Goal: Entertainment & Leisure: Consume media (video, audio)

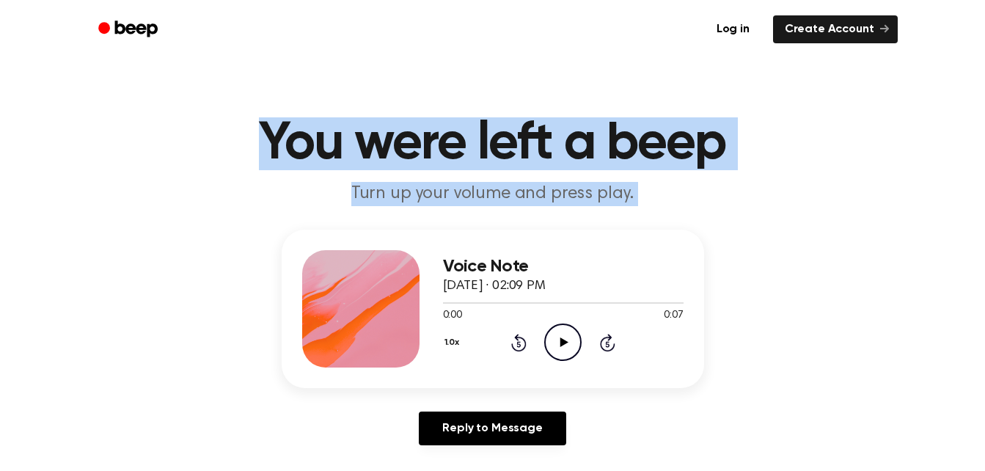
click at [170, 106] on main "You were left a beep Turn up your volume and press play. Voice Note September 2…" at bounding box center [492, 452] width 985 height 904
click at [106, 174] on header "You were left a beep Turn up your volume and press play." at bounding box center [493, 161] width 950 height 89
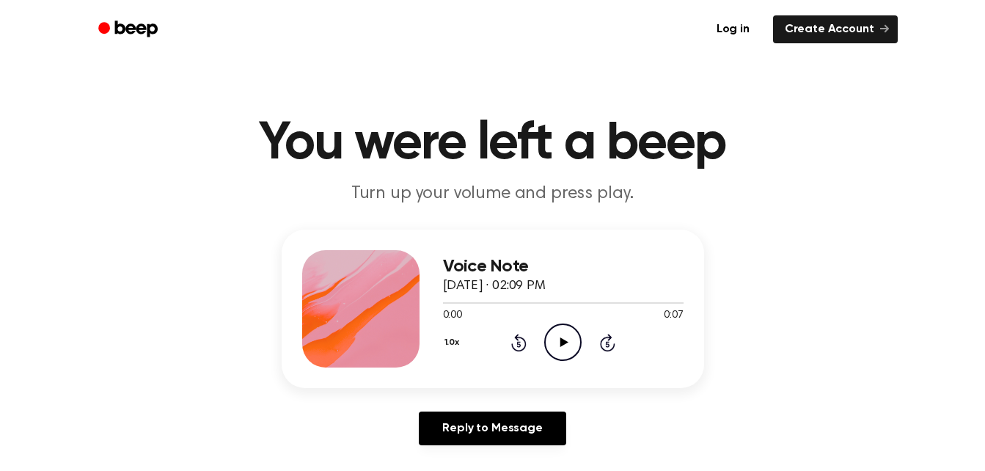
click at [562, 337] on icon "Play Audio" at bounding box center [562, 341] width 37 height 37
click at [554, 334] on icon "Play Audio" at bounding box center [562, 341] width 37 height 37
drag, startPoint x: 414, startPoint y: 4, endPoint x: 200, endPoint y: 153, distance: 259.7
click at [200, 153] on h1 "You were left a beep" at bounding box center [492, 143] width 751 height 53
click at [570, 337] on icon "Play Audio" at bounding box center [562, 341] width 37 height 37
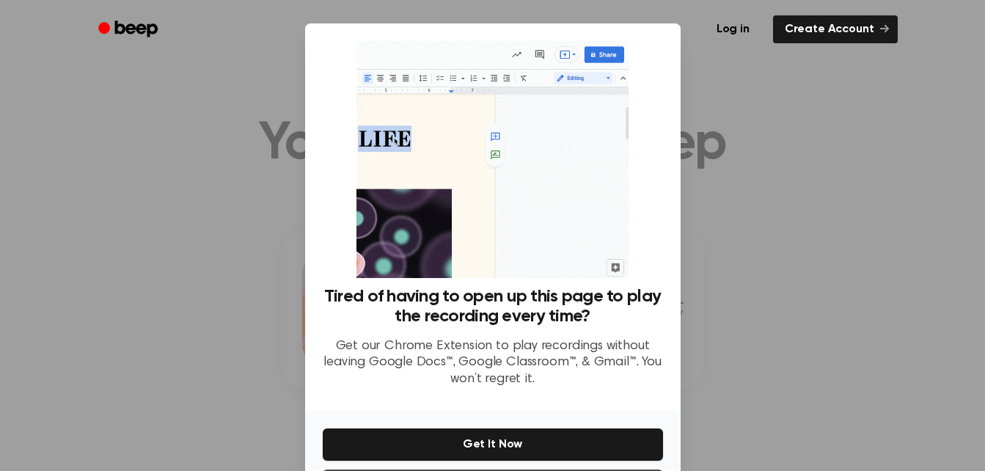
click at [945, 274] on div at bounding box center [492, 235] width 985 height 471
click at [839, 279] on div at bounding box center [492, 235] width 985 height 471
click at [2, 164] on div at bounding box center [492, 235] width 985 height 471
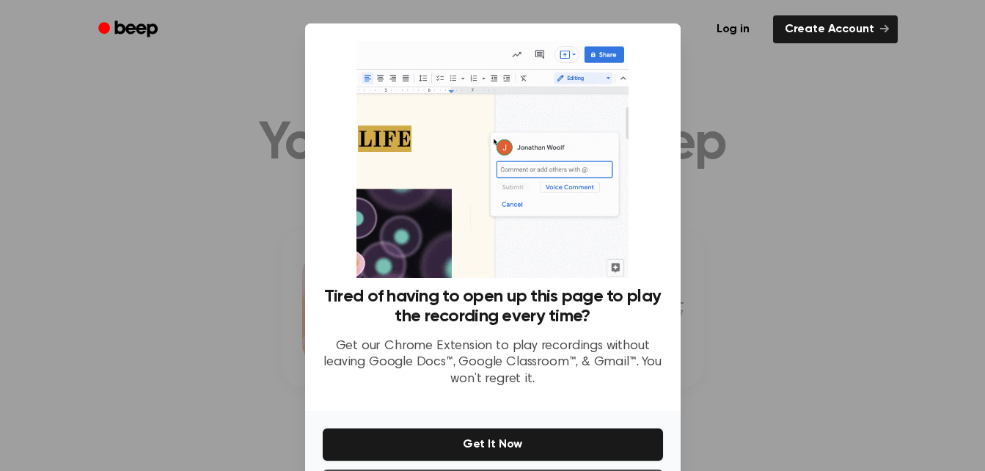
click at [26, 177] on div at bounding box center [492, 235] width 985 height 471
click at [38, 194] on div at bounding box center [492, 235] width 985 height 471
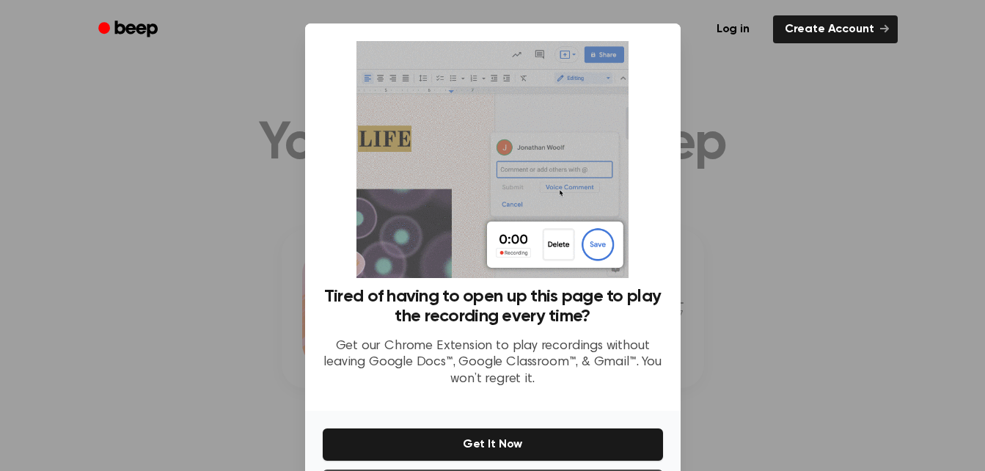
click at [38, 195] on div at bounding box center [492, 235] width 985 height 471
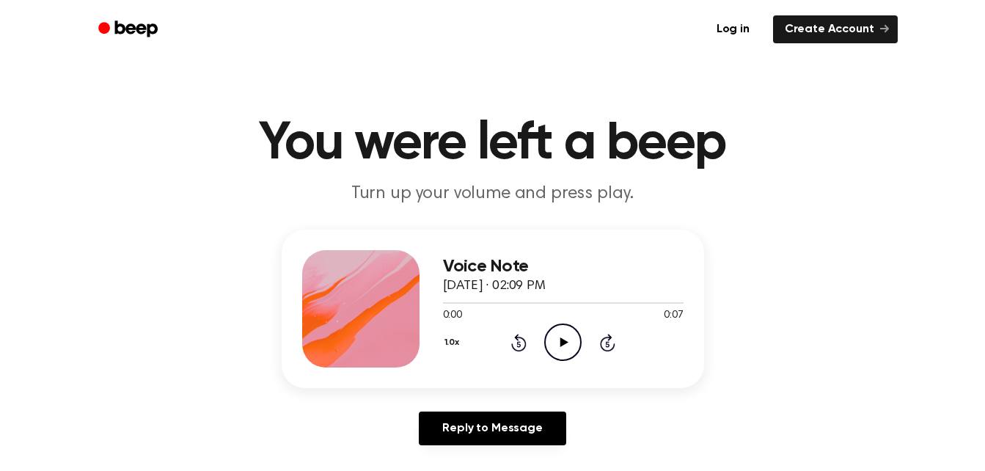
click at [564, 333] on icon "Play Audio" at bounding box center [562, 341] width 37 height 37
click at [567, 340] on icon "Play Audio" at bounding box center [562, 341] width 37 height 37
click at [566, 333] on icon "Play Audio" at bounding box center [562, 341] width 37 height 37
click at [579, 342] on icon "Play Audio" at bounding box center [562, 341] width 37 height 37
